Goal: Participate in discussion: Engage in conversation with other users on a specific topic

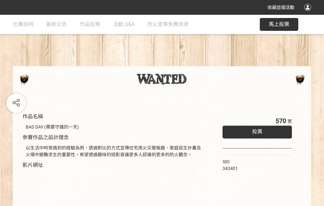
click at [308, 13] on div "收藏這個活動" at bounding box center [162, 7] width 324 height 15
click at [200, 63] on div "作品名稱 BAD DAY (需要守護的一天) 參賽作品之設計理念 以生活中時常遇到的經驗為例，透過對比的方式宣傳住宅用火災警報器、家庭逃生計畫及火場中避難求生…" at bounding box center [162, 150] width 324 height 270
click at [255, 130] on span "投票" at bounding box center [257, 131] width 10 height 6
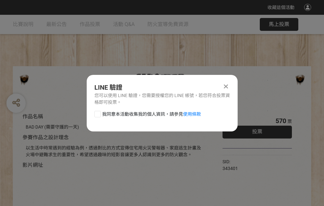
click at [97, 113] on div at bounding box center [97, 114] width 6 height 6
checkbox input "true"
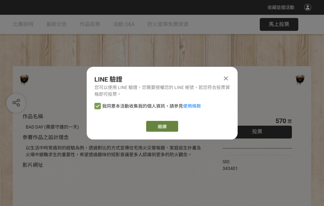
click at [161, 126] on link "繼續" at bounding box center [162, 126] width 32 height 11
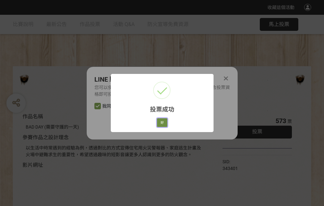
click at [160, 121] on button "好" at bounding box center [162, 122] width 10 height 9
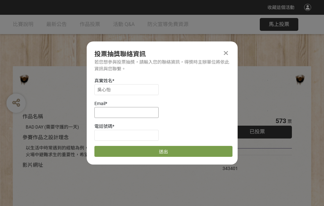
click at [128, 112] on input at bounding box center [126, 112] width 64 height 11
type input "[EMAIL_ADDRESS][DOMAIN_NAME]"
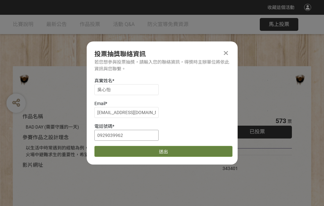
type input "0929039962"
click at [113, 149] on button "送出" at bounding box center [163, 151] width 138 height 11
